Goal: Task Accomplishment & Management: Use online tool/utility

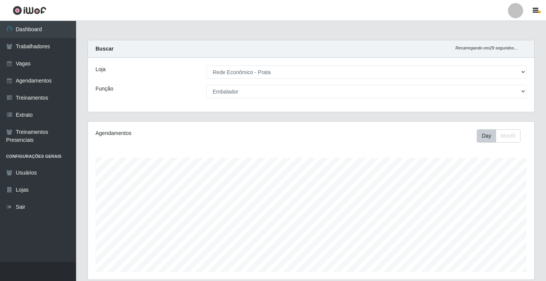
select select "192"
select select "1"
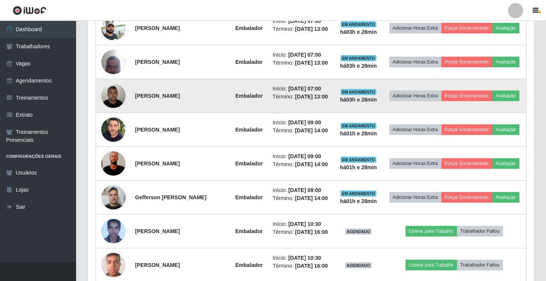
scroll to position [393, 0]
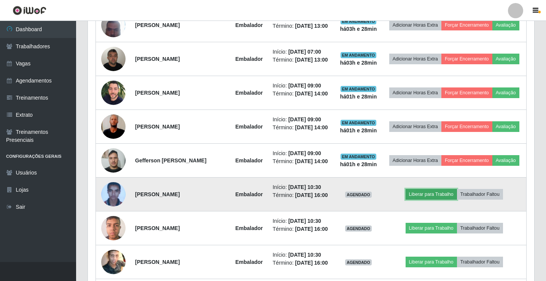
click at [423, 190] on button "Liberar para Trabalho" at bounding box center [431, 194] width 51 height 11
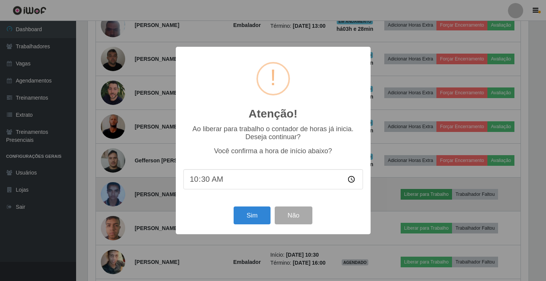
scroll to position [158, 443]
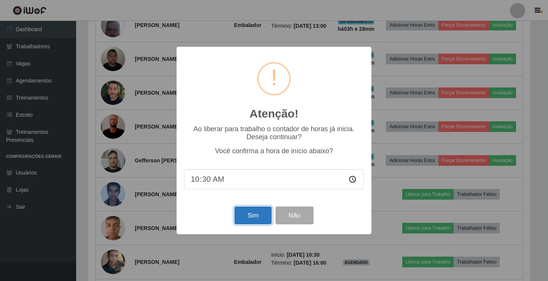
click at [255, 212] on button "Sim" at bounding box center [253, 216] width 37 height 18
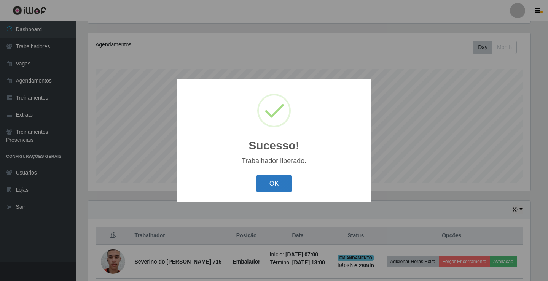
click at [284, 188] on button "OK" at bounding box center [274, 184] width 35 height 18
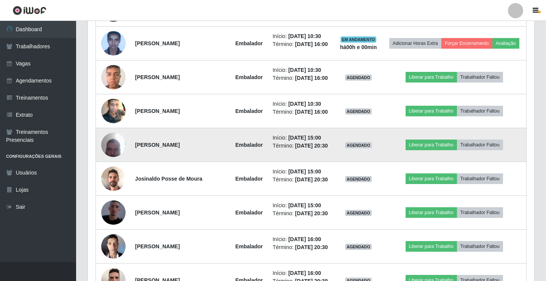
scroll to position [546, 0]
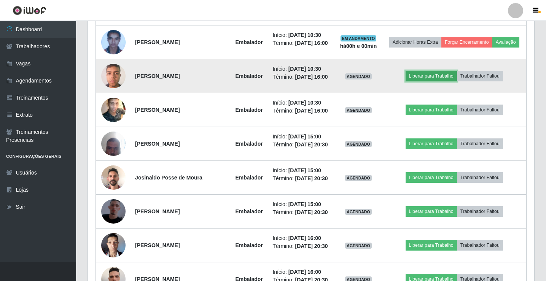
click at [445, 75] on button "Liberar para Trabalho" at bounding box center [431, 76] width 51 height 11
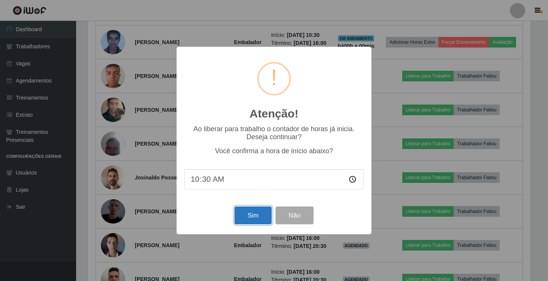
click at [261, 217] on button "Sim" at bounding box center [253, 216] width 37 height 18
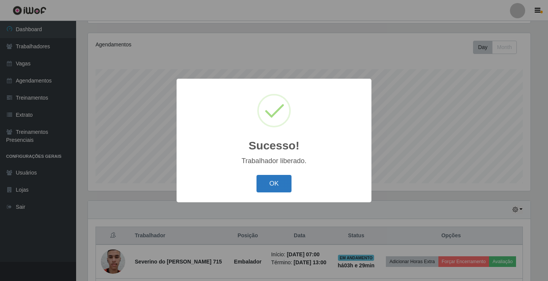
click at [270, 180] on button "OK" at bounding box center [274, 184] width 35 height 18
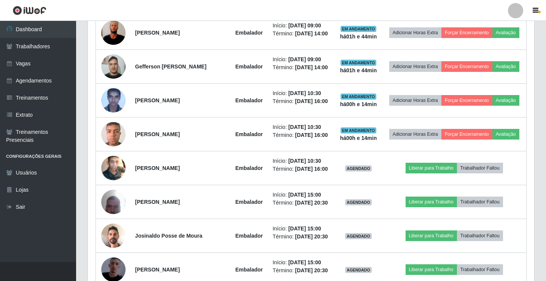
scroll to position [508, 0]
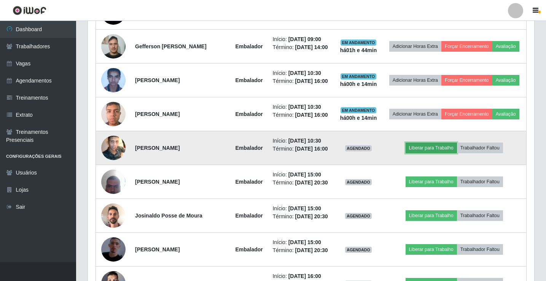
click at [425, 149] on button "Liberar para Trabalho" at bounding box center [431, 148] width 51 height 11
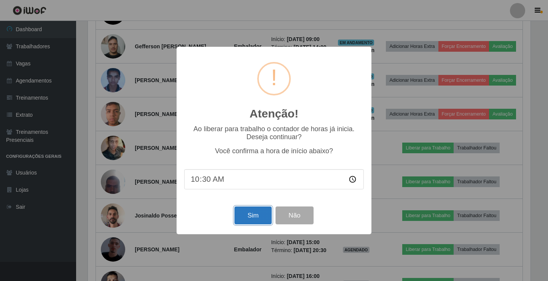
click at [258, 217] on button "Sim" at bounding box center [253, 216] width 37 height 18
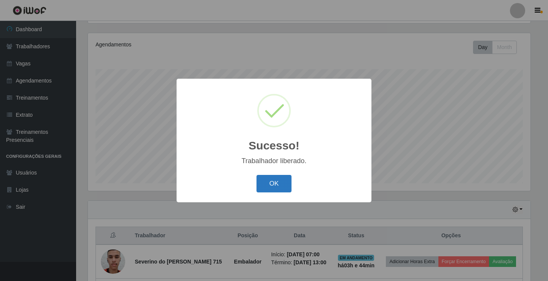
click at [286, 183] on button "OK" at bounding box center [274, 184] width 35 height 18
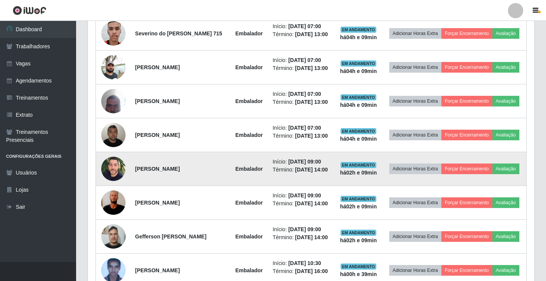
scroll to position [279, 0]
